Goal: Entertainment & Leisure: Browse casually

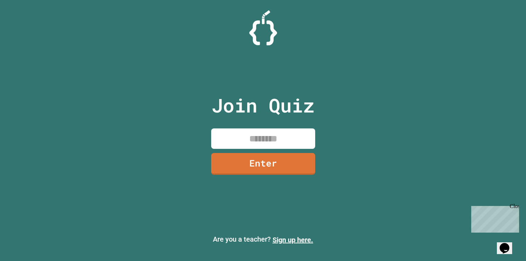
click at [293, 149] on input at bounding box center [263, 139] width 104 height 20
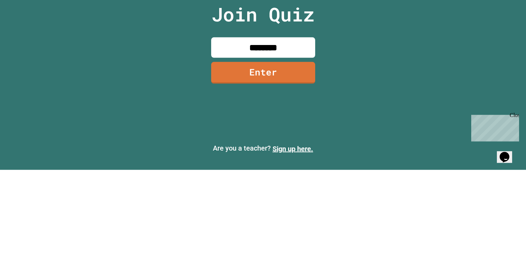
type input "********"
click at [280, 175] on link "Enter" at bounding box center [263, 164] width 104 height 22
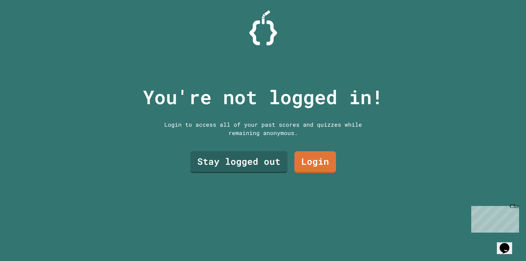
click at [268, 173] on link "Stay logged out" at bounding box center [238, 162] width 97 height 22
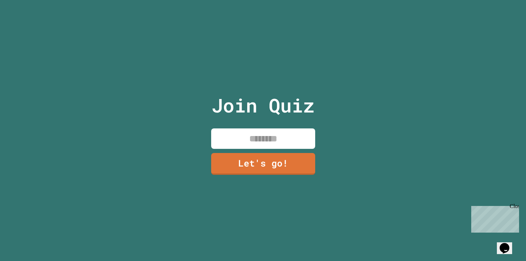
click at [295, 149] on input at bounding box center [263, 139] width 104 height 20
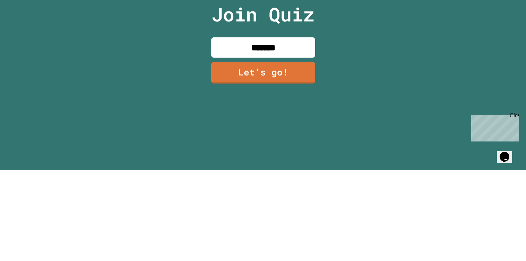
type input "******"
click at [296, 175] on link "Let's go!" at bounding box center [263, 164] width 104 height 22
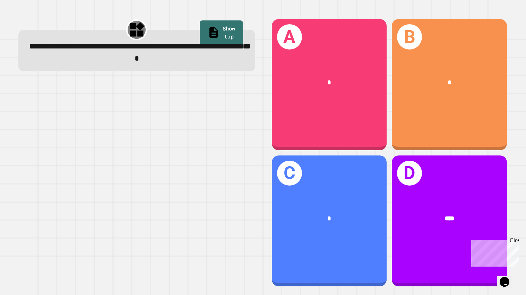
scroll to position [38, 0]
click at [475, 182] on div "D ****" at bounding box center [449, 221] width 115 height 131
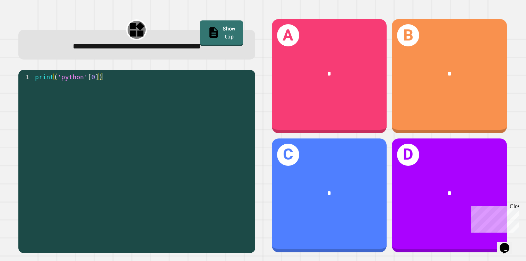
click at [352, 91] on div "A *" at bounding box center [329, 76] width 115 height 114
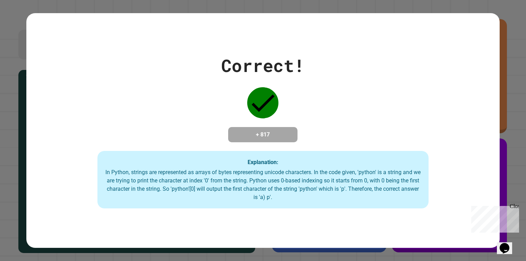
click at [12, 133] on div "Correct! + 817 Explanation: In Python, strings are represented as arrays of byt…" at bounding box center [263, 130] width 526 height 261
click at [8, 134] on div "Correct! + 817 Explanation: In Python, strings are represented as arrays of byt…" at bounding box center [263, 130] width 526 height 261
click at [263, 15] on div "Correct! + 817 Explanation: In Python, strings are represented as arrays of byt…" at bounding box center [262, 130] width 473 height 235
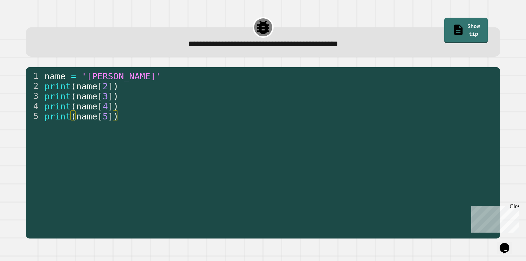
click at [109, 71] on span "'[PERSON_NAME]'" at bounding box center [120, 76] width 79 height 10
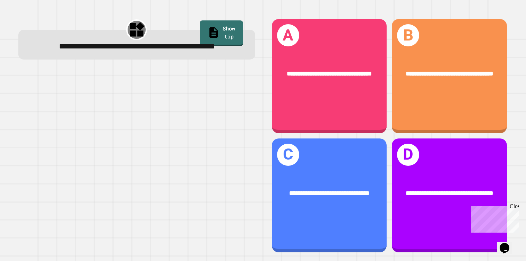
click at [347, 208] on div "**********" at bounding box center [329, 196] width 115 height 114
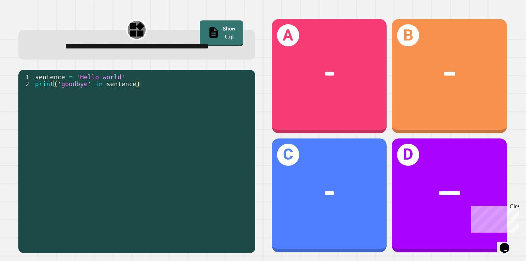
click at [332, 79] on div "A ****" at bounding box center [329, 76] width 115 height 114
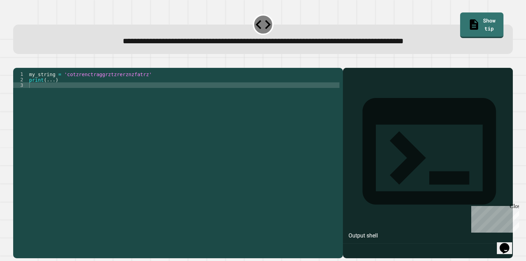
click at [242, 60] on div at bounding box center [262, 64] width 499 height 8
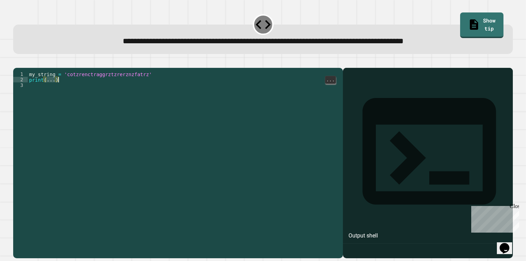
click at [50, 71] on div "my_string = 'cotzrenctraggrztzrerznzfatrz' print ( ... )" at bounding box center [184, 179] width 312 height 216
click at [54, 71] on div "my_string = 'cotzrenctraggrztzrerznzfatrz' print ( ... )" at bounding box center [184, 179] width 312 height 216
click at [73, 71] on div "my_string = 'cotzrenctraggrztzrerznzfatrz' print ( trz )" at bounding box center [184, 179] width 312 height 216
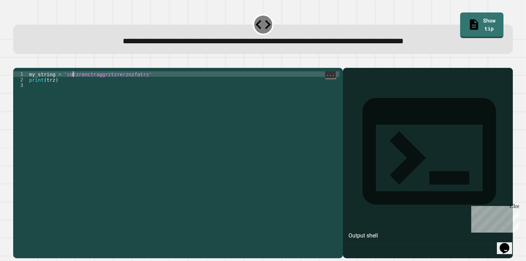
click at [78, 71] on div "my_string = 'cotzrenctraggrztzrerznzfatrz' print ( trz )" at bounding box center [184, 179] width 312 height 216
click at [76, 71] on div "my_string = 'cotzrenctraggrztzrerznzfatrz' print ( trz )" at bounding box center [184, 173] width 312 height 205
click at [78, 71] on div "my_string = 'cotzrenctraggrztzrerznzfatrz' print ( trz )" at bounding box center [184, 179] width 312 height 216
click at [73, 71] on div "my_string = 'cotzrenctraggrztzrerznzfatrz' print ( trz )" at bounding box center [184, 179] width 312 height 216
click at [76, 71] on div "my_string = 'cotzrenctraggrztzrerznzfatrz' print ( trz )" at bounding box center [184, 173] width 312 height 205
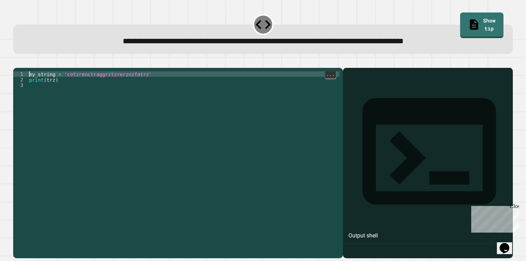
click at [77, 71] on div "my_string = 'cotzrenctraggrztzrerznzfatrz' print ( trz )" at bounding box center [184, 179] width 312 height 216
type textarea "**********"
click at [235, 77] on div "my_string = 'cotrzrenctraggrztzrerznzfatrz' print ( trz )" at bounding box center [184, 179] width 312 height 216
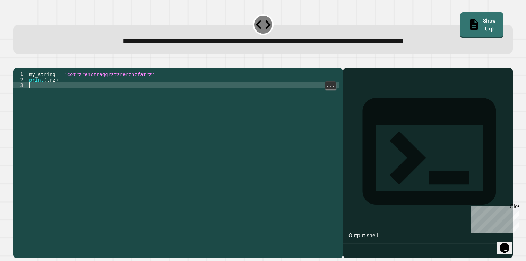
click at [17, 62] on button "button" at bounding box center [17, 62] width 0 height 0
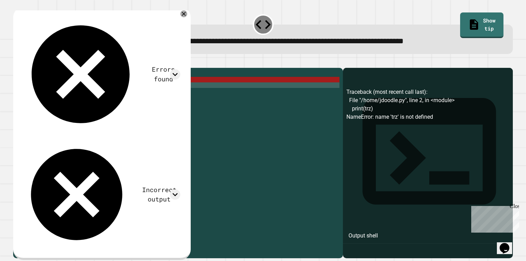
click at [486, 18] on link "Show tip" at bounding box center [481, 25] width 43 height 26
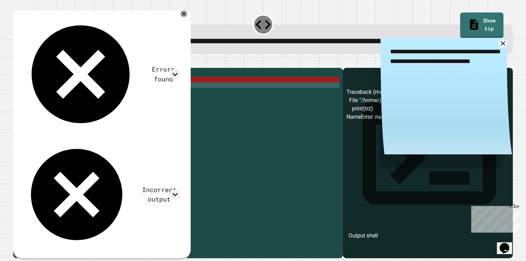
click at [173, 158] on div "my_string = 'cotrzrenctraggrztzrerznzfatrz' print ( trz )" at bounding box center [184, 179] width 312 height 216
click at [29, 86] on div "my_string = 'cotrzrenctraggrztzrerznzfatrz' print ( trz )" at bounding box center [184, 179] width 312 height 216
click at [29, 88] on div "my_string = 'cotrzrenctraggrztzrerznzfatrz' print ( trz )" at bounding box center [184, 179] width 312 height 216
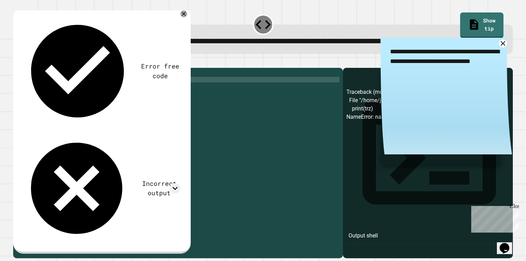
scroll to position [0, 0]
click at [491, 17] on link "Show tip" at bounding box center [481, 25] width 43 height 26
click at [17, 62] on icon "button" at bounding box center [17, 62] width 0 height 0
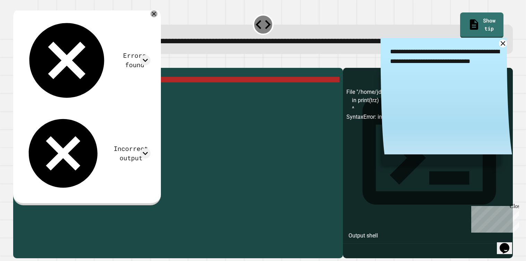
click at [78, 86] on div "my_string = 'cotrzrenctraggrztzrerznzfatrz' in print ( trz )" at bounding box center [184, 179] width 312 height 216
click at [86, 85] on div "my_string = 'cotrzrenctraggrztzrerznzfatrz' in print ( trz )" at bounding box center [184, 179] width 312 height 216
click at [54, 89] on div "my_string = 'cotrzrenctraggrztzrerznzfatrz' in print ( trz )" at bounding box center [184, 179] width 312 height 216
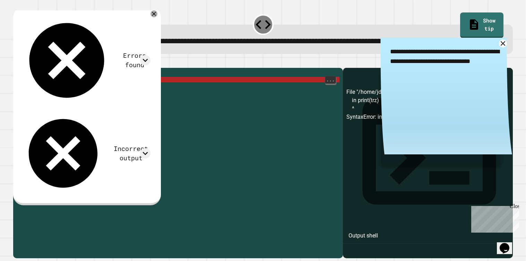
click at [49, 92] on div "my_string = 'cotrzrenctraggrztzrerznzfatrz' in print ( trz )" at bounding box center [184, 179] width 312 height 216
click at [45, 89] on div "my_string = 'cotrzrenctraggrztzrerznzfatrz' in print ( trz )" at bounding box center [184, 179] width 312 height 216
click at [68, 86] on div "my_string = 'cotrzrenctraggrztzrerznzfatrz' in print ( trz )" at bounding box center [184, 179] width 312 height 216
click at [115, 89] on div "my_string = 'cotrzrenctraggrztzrerznzfatrz' in print ( trz )" at bounding box center [184, 179] width 312 height 216
click at [117, 95] on div "my_string = 'cotrzrenctraggrztzrerznzfatrz' in print ( trz )" at bounding box center [184, 179] width 312 height 216
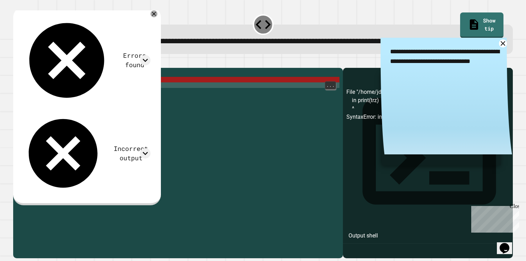
scroll to position [0, 0]
click at [472, 25] on link "Show tip" at bounding box center [481, 25] width 43 height 26
click at [503, 44] on icon at bounding box center [503, 44] width 8 height 8
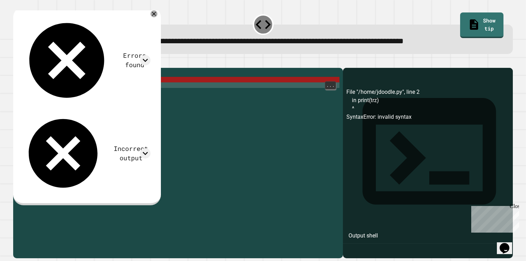
click at [53, 88] on div "my_string = 'cotrzrenctraggrztzrerznzfatrz' in print ( trz )" at bounding box center [184, 179] width 312 height 216
click at [56, 85] on div "my_string = 'cotrzrenctraggrztzrerznzfatrz' in print ( trz )" at bounding box center [184, 179] width 312 height 216
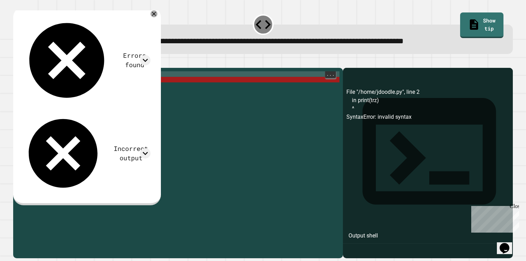
click at [58, 89] on div "my_string = 'cotrzrenctraggrztzrerznzfatrz' in print ( trz )" at bounding box center [184, 179] width 312 height 216
click at [56, 88] on div "my_string = 'cotrzrenctraggrztzrerznzfatrz' in print ( trz )" at bounding box center [184, 179] width 312 height 216
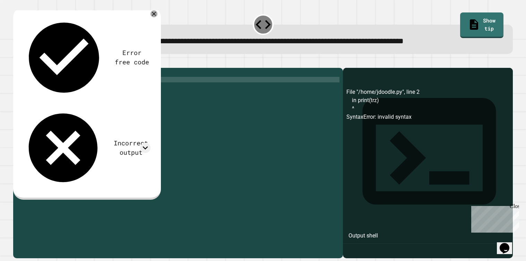
scroll to position [0, 2]
click at [69, 85] on div "my_string = 'cotrzrenctraggrztzrerznzfatrz' in print ( 'trz)" at bounding box center [184, 179] width 312 height 216
click at [66, 89] on div "my_string = 'cotrzrenctraggrztzrerznzfatrz' in print ( 'trz)" at bounding box center [184, 179] width 312 height 216
click at [478, 26] on link "Show tip" at bounding box center [481, 25] width 43 height 26
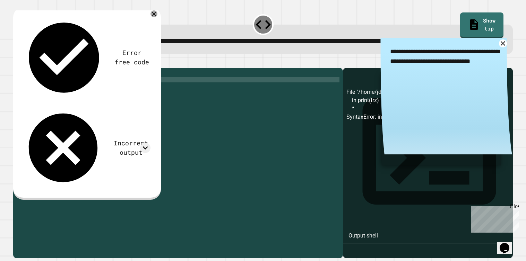
click at [17, 62] on button "button" at bounding box center [17, 62] width 0 height 0
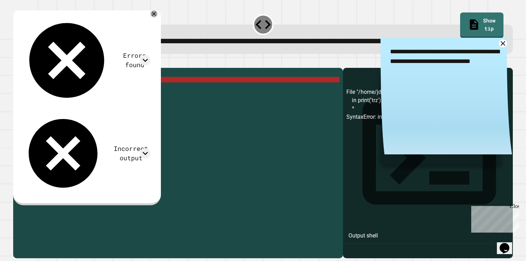
click at [494, 38] on textarea "**********" at bounding box center [445, 57] width 131 height 38
click at [387, 83] on div "**********" at bounding box center [445, 99] width 131 height 122
click at [502, 44] on icon at bounding box center [502, 43] width 5 height 5
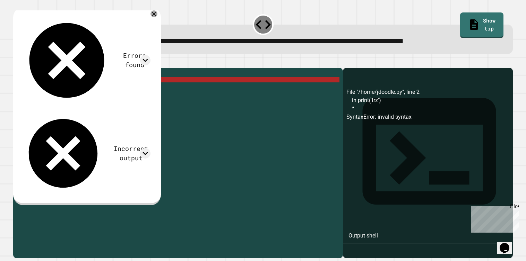
click at [183, 82] on div "my_string = 'cotrzrenctraggrztzrerznzfatrz' in print ( 'trz' )" at bounding box center [184, 179] width 312 height 216
type textarea "**********"
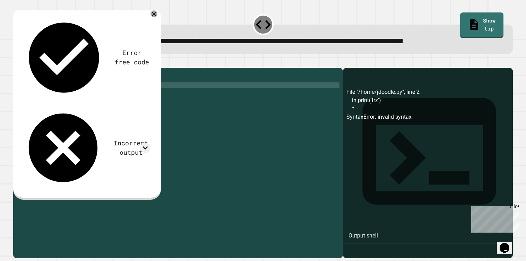
click at [252, 98] on div "my_string = 'cotrzrenctraggrztzrerznzfatrz' in print ( 'trz' )" at bounding box center [184, 179] width 312 height 216
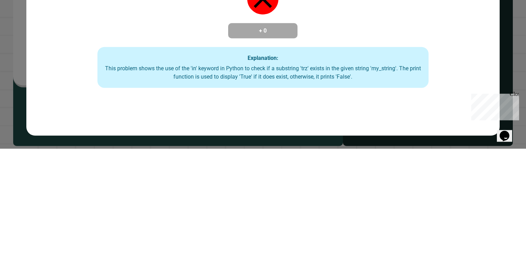
scroll to position [38, 0]
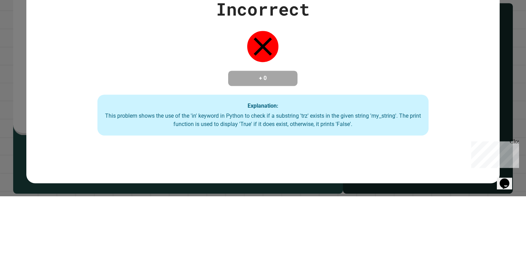
type textarea "**********"
